Goal: Task Accomplishment & Management: Manage account settings

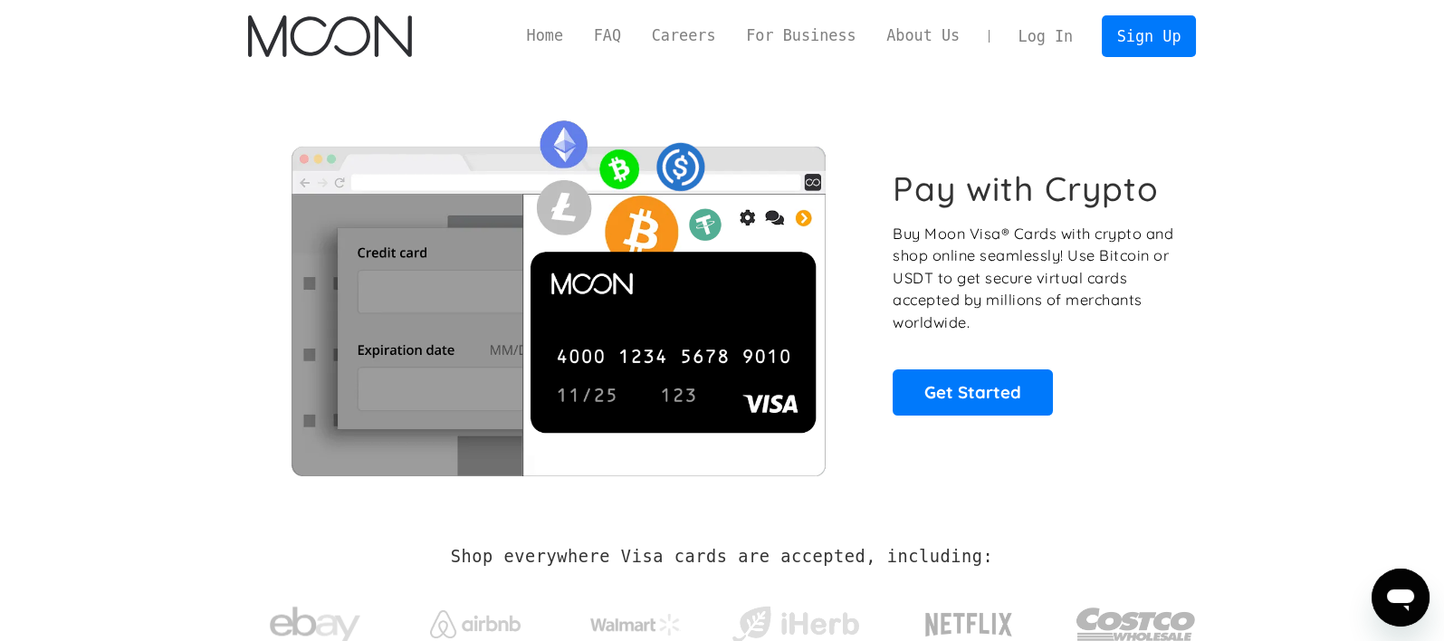
click at [1074, 34] on link "Log In" at bounding box center [1045, 36] width 85 height 40
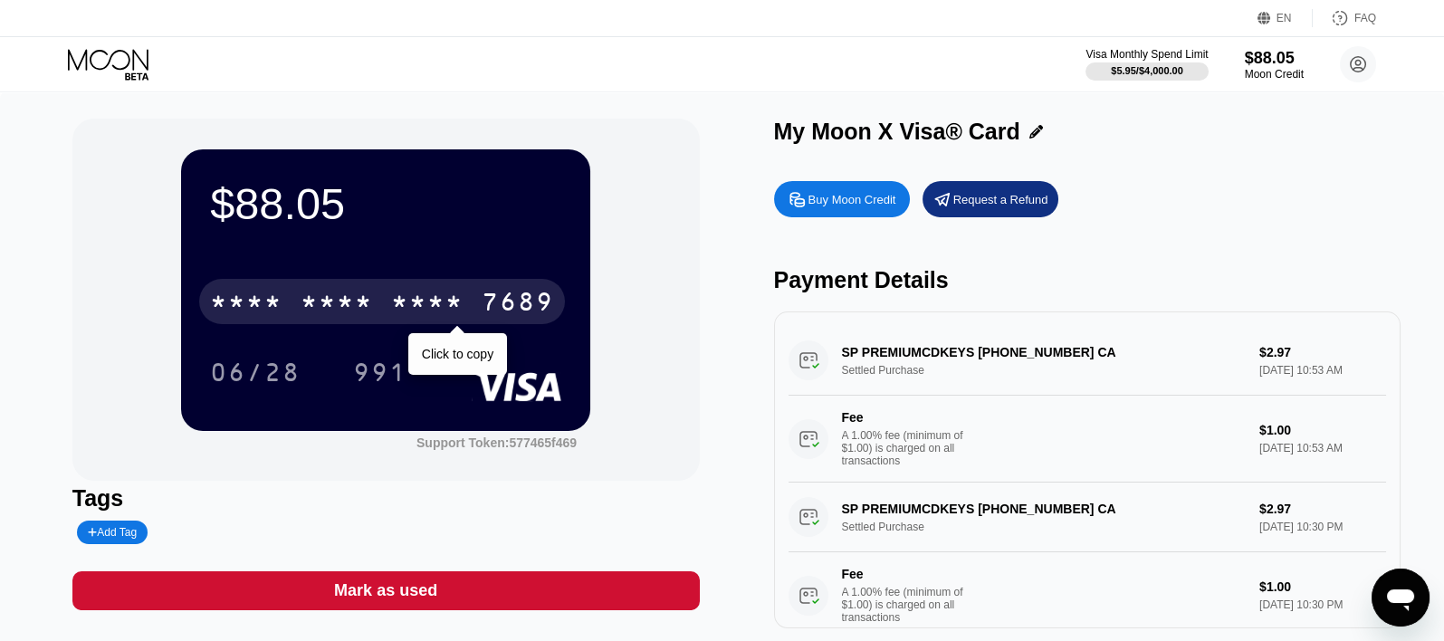
click at [452, 296] on div "* * * *" at bounding box center [427, 304] width 72 height 29
